Goal: Navigation & Orientation: Find specific page/section

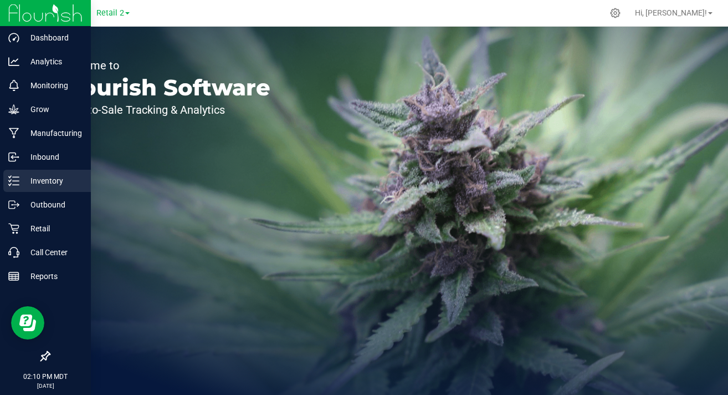
click at [41, 177] on p "Inventory" at bounding box center [52, 180] width 67 height 13
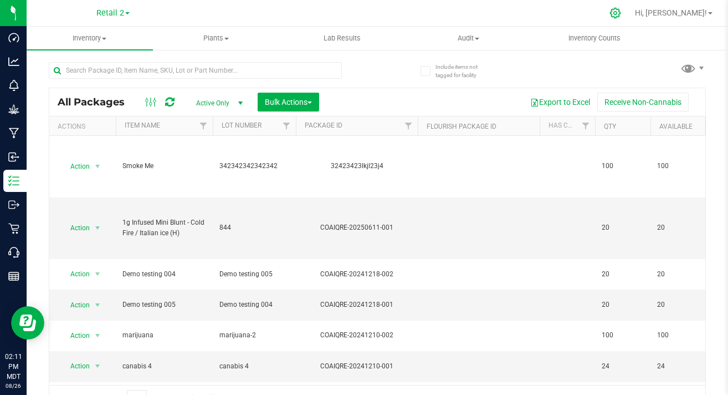
click at [621, 11] on icon at bounding box center [616, 13] width 12 height 12
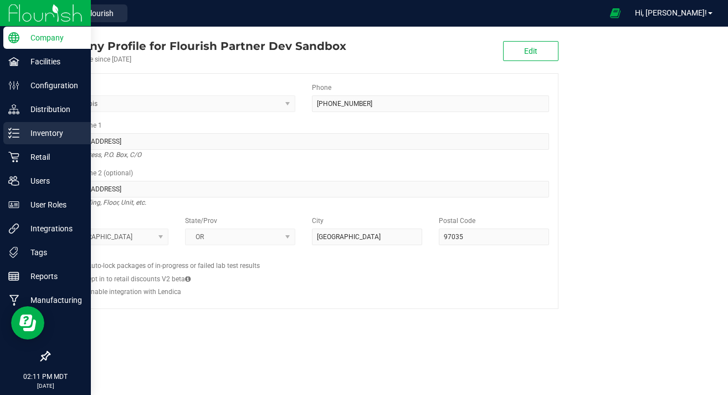
click at [47, 131] on p "Inventory" at bounding box center [52, 132] width 67 height 13
